Goal: Obtain resource: Download file/media

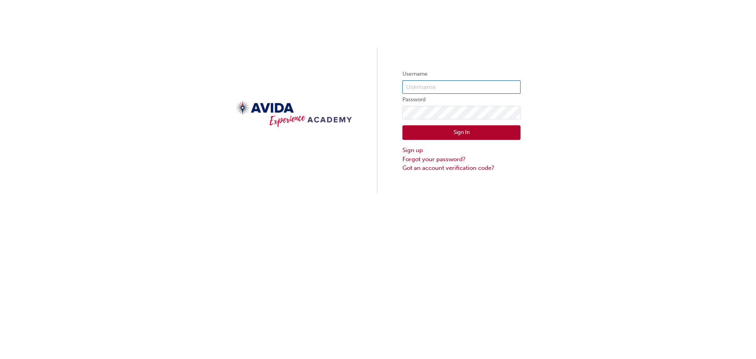
type input "dmerrett"
click at [462, 133] on button "Sign In" at bounding box center [461, 132] width 118 height 15
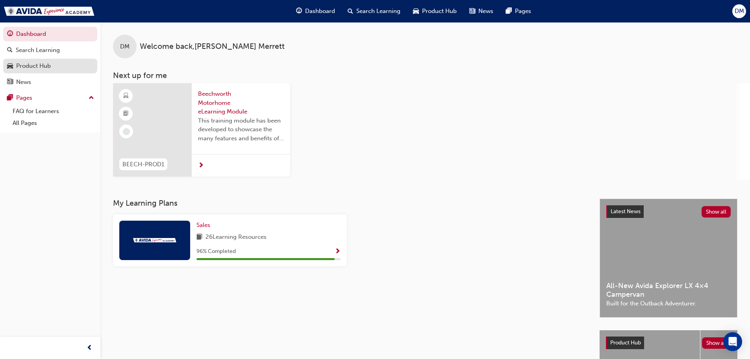
click at [26, 66] on div "Product Hub" at bounding box center [33, 65] width 35 height 9
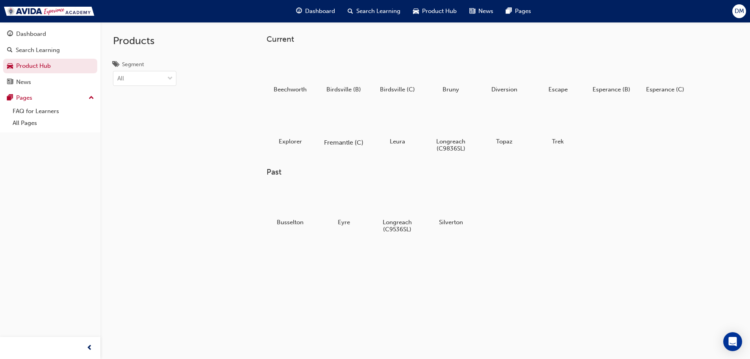
click at [345, 124] on div at bounding box center [344, 120] width 44 height 32
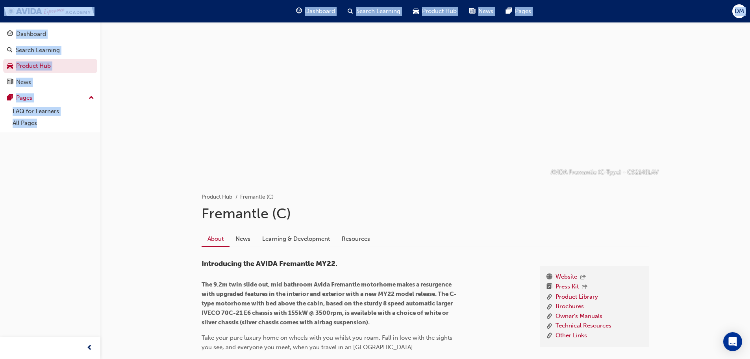
click at [698, 243] on div "AVIDA Fremantle (C-Type) - C9214SLAV Product Hub Fremantle (C) Fremantle (C) Ab…" at bounding box center [425, 345] width 650 height 647
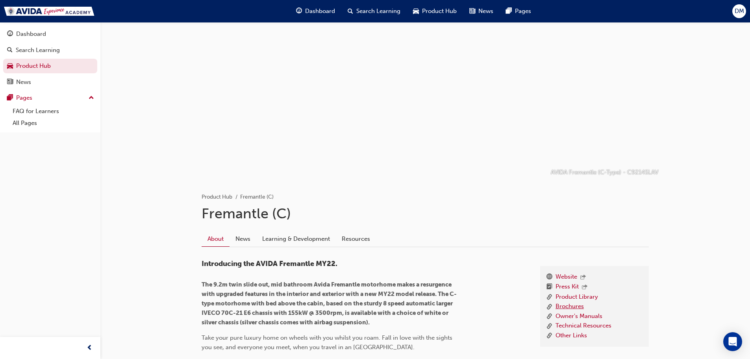
click at [565, 305] on link "Brochures" at bounding box center [570, 307] width 28 height 10
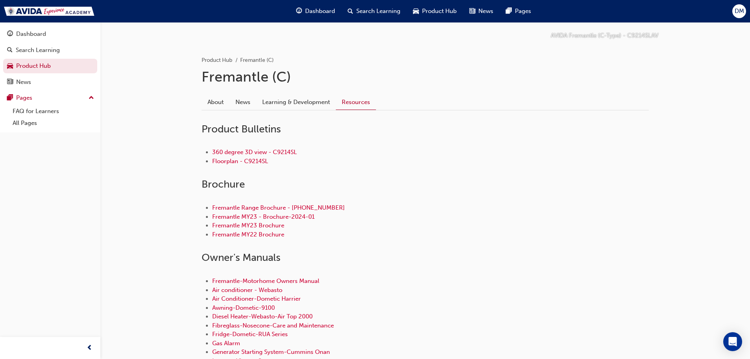
scroll to position [118, 0]
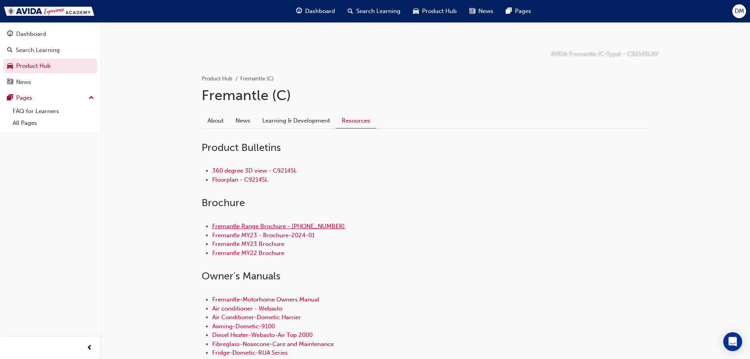
click at [273, 226] on link "Fremantle Range Brochure - [PHONE_NUMBER]" at bounding box center [278, 225] width 133 height 7
